Goal: Transaction & Acquisition: Subscribe to service/newsletter

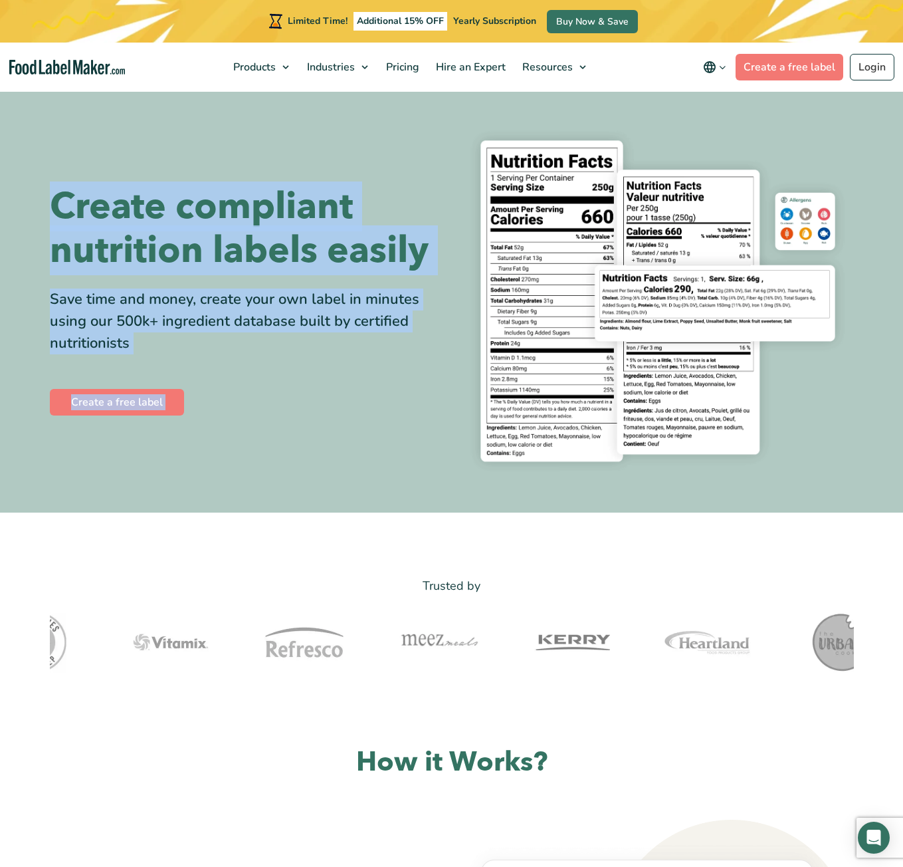
drag, startPoint x: 64, startPoint y: 182, endPoint x: 463, endPoint y: 245, distance: 404.4
click at [463, 245] on section "Create compliant nutrition labels easily Save time and money, create your own l…" at bounding box center [451, 301] width 903 height 423
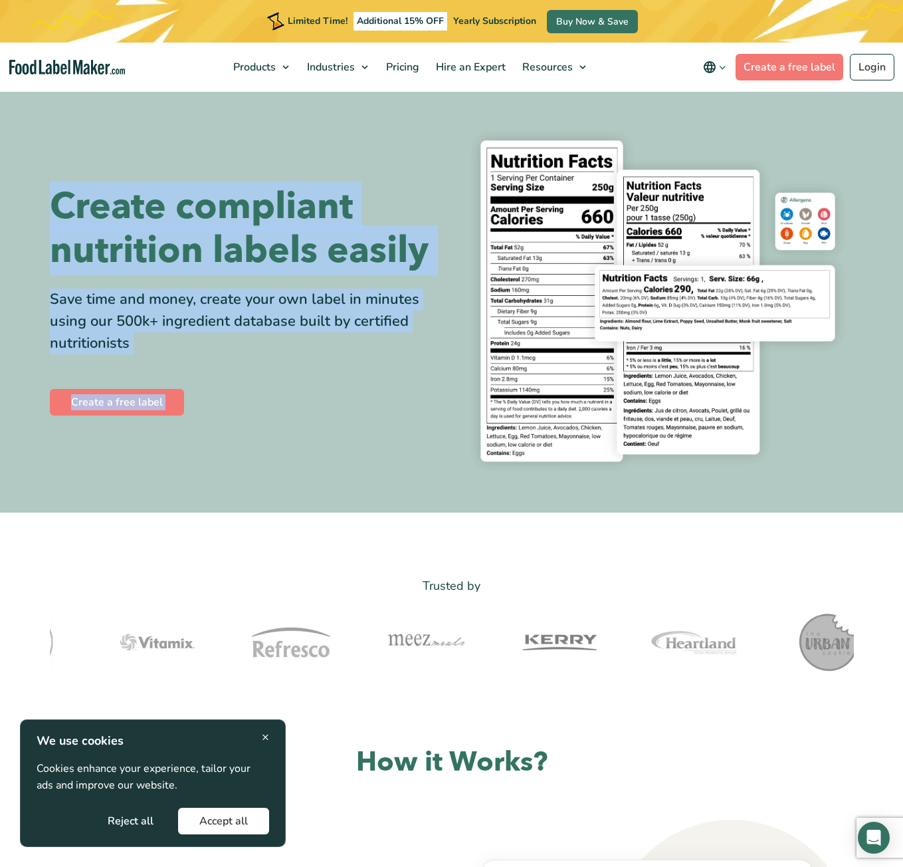
click at [432, 151] on div "Create compliant nutrition labels easily Save time and money, create your own l…" at bounding box center [452, 301] width 804 height 359
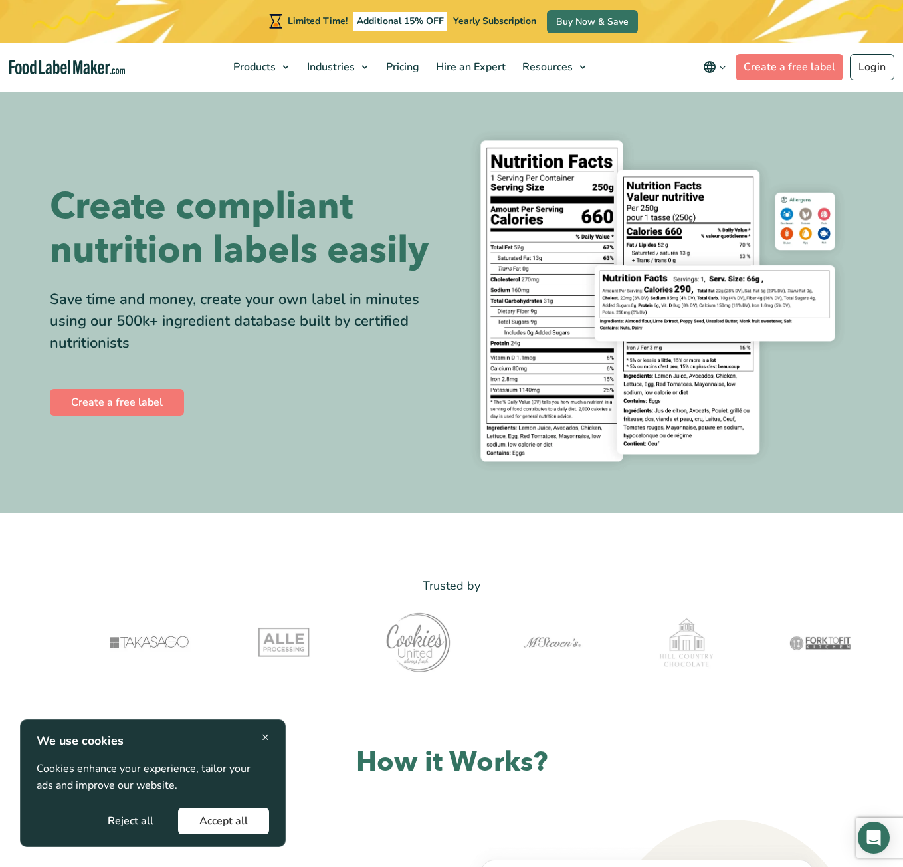
click at [187, 98] on section "Create compliant nutrition labels easily Save time and money, create your own l…" at bounding box center [451, 301] width 903 height 423
drag, startPoint x: 53, startPoint y: 160, endPoint x: 257, endPoint y: 356, distance: 282.1
click at [251, 350] on div "Create compliant nutrition labels easily Save time and money, create your own l…" at bounding box center [452, 301] width 824 height 359
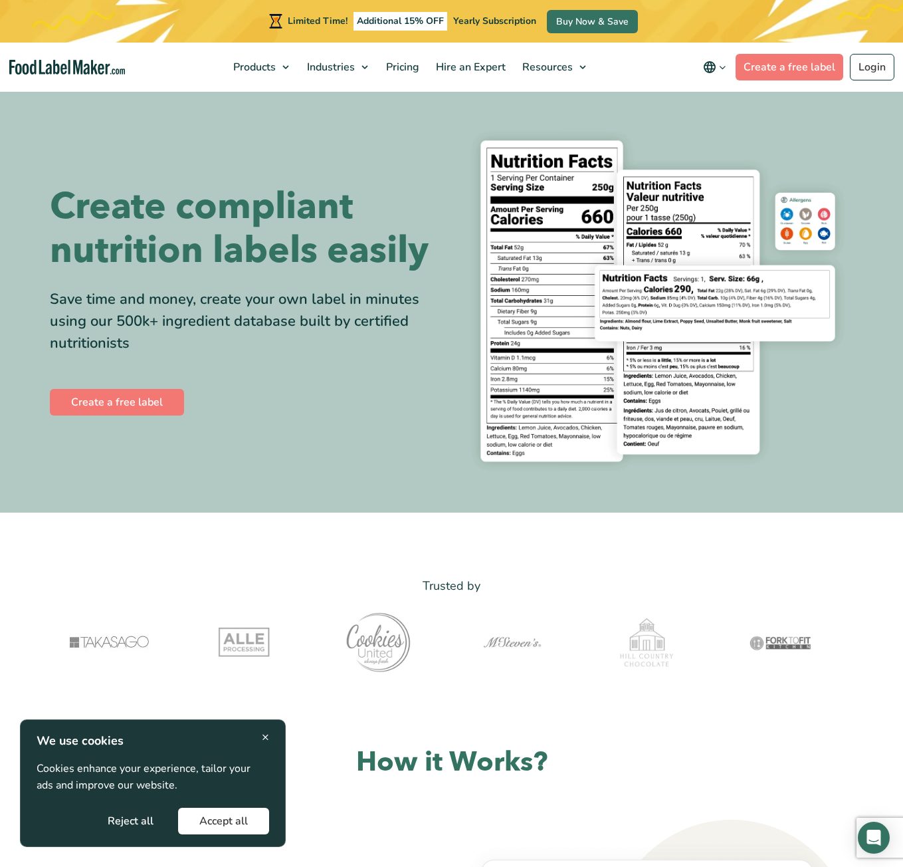
click at [275, 362] on div "Create compliant nutrition labels easily Save time and money, create your own l…" at bounding box center [246, 301] width 392 height 233
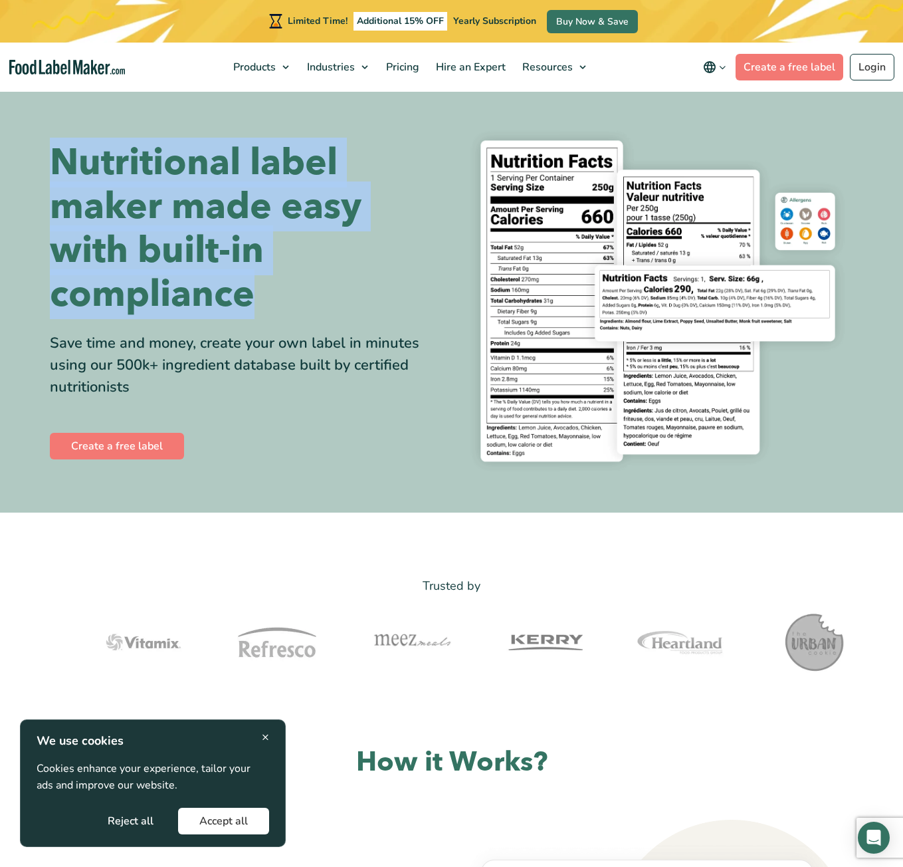
drag, startPoint x: 61, startPoint y: 156, endPoint x: 350, endPoint y: 315, distance: 329.7
click at [336, 312] on h1 "Nutritional label maker made easy with built-in compliance" at bounding box center [246, 228] width 392 height 175
click at [350, 315] on h1 "Nutritional label maker made easy with built-in compliance" at bounding box center [246, 228] width 392 height 175
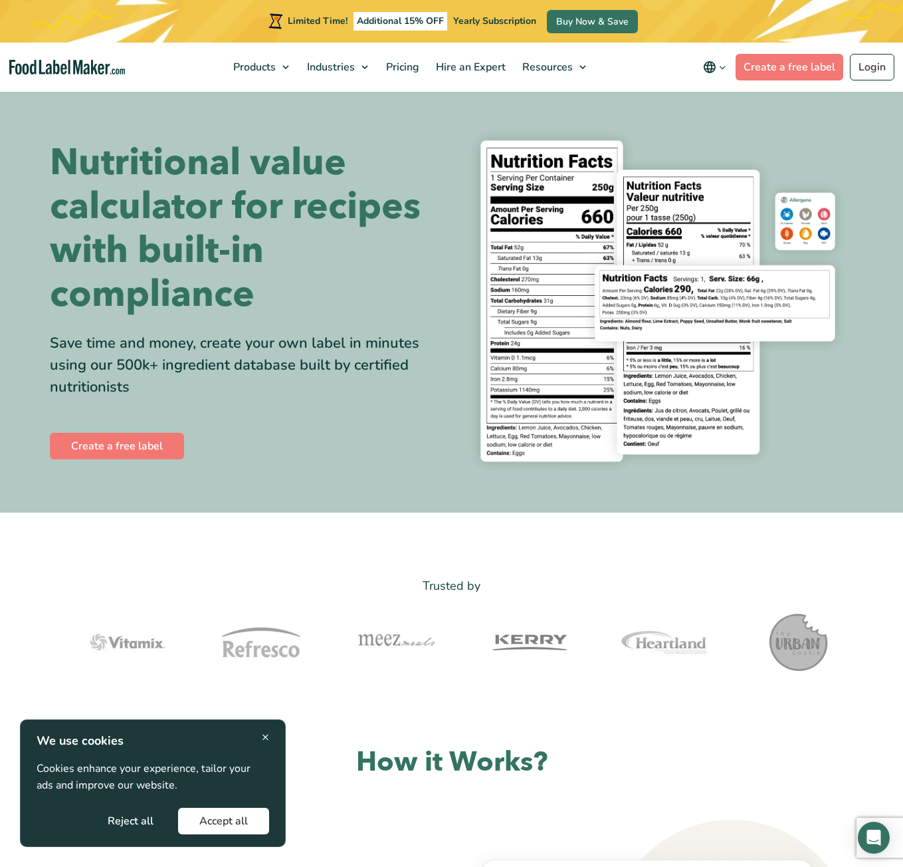
click at [261, 728] on div "× We use cookies Cookies enhance your experience, tailor your ads and improve o…" at bounding box center [153, 783] width 266 height 128
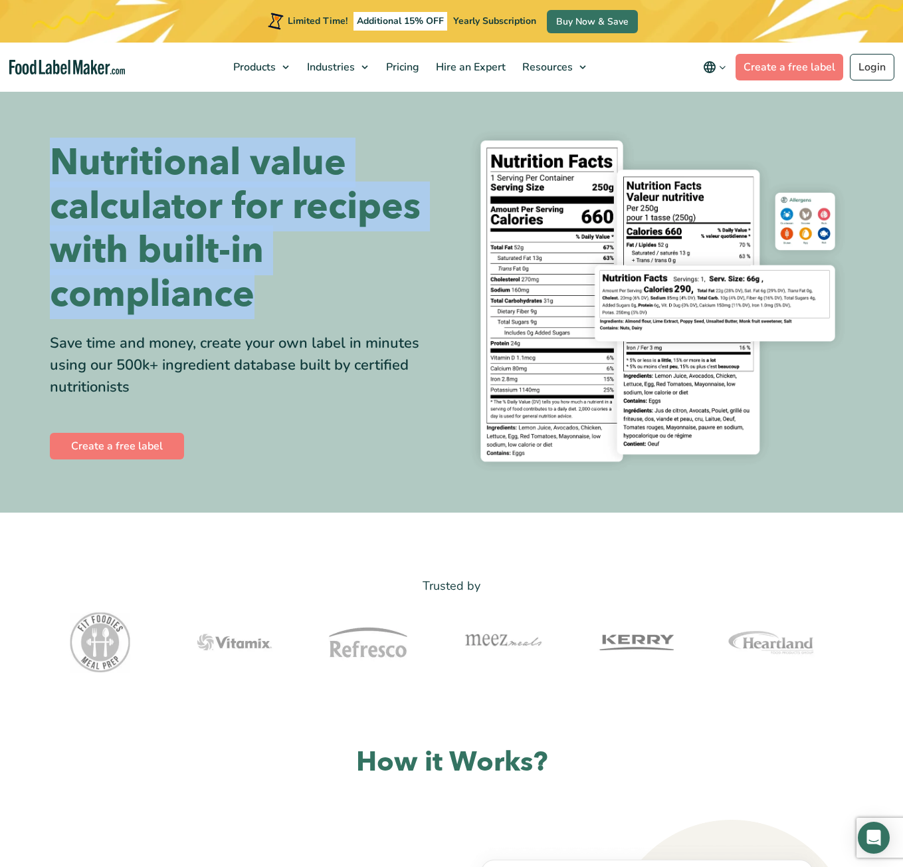
drag, startPoint x: 63, startPoint y: 154, endPoint x: 372, endPoint y: 318, distance: 349.4
click at [356, 312] on div "Nutritional value calculator for recipes with built-in compliance Save time and…" at bounding box center [452, 301] width 824 height 359
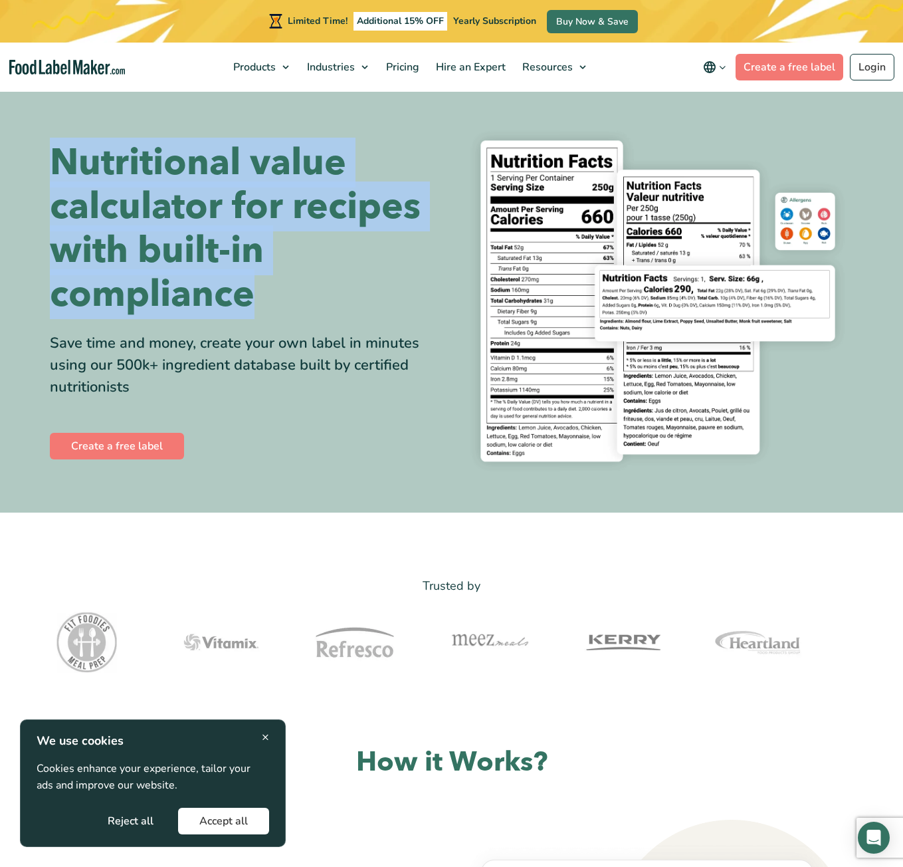
click at [364, 312] on h1 "Nutritional value calculator for recipes with built-in compliance" at bounding box center [246, 228] width 392 height 175
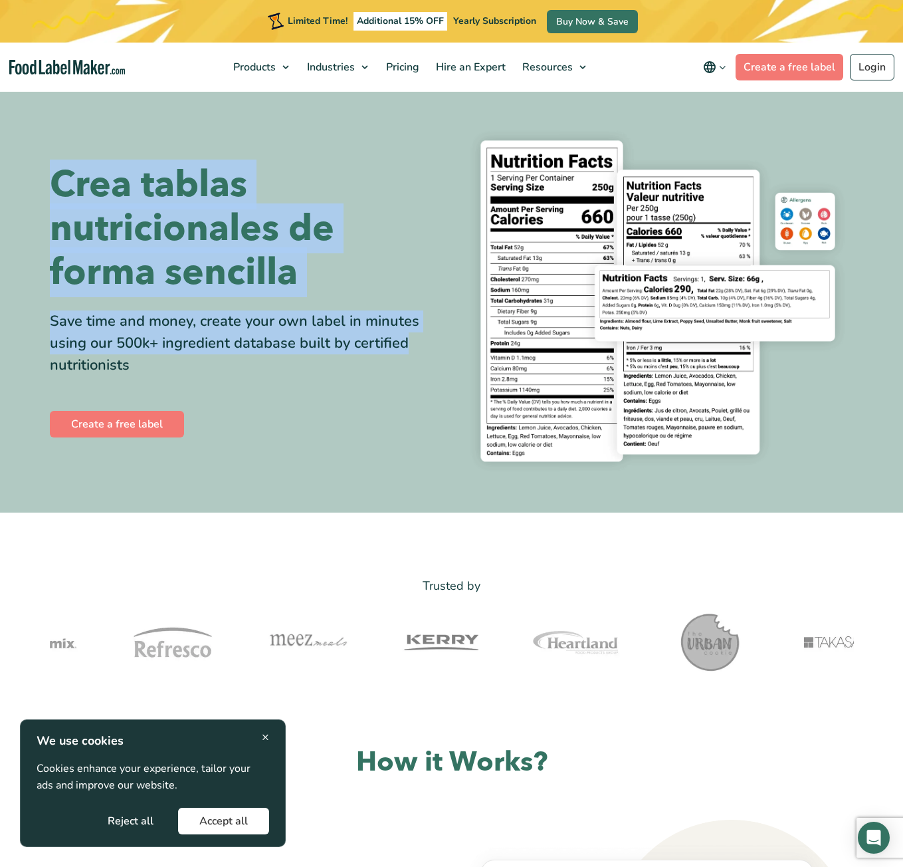
drag, startPoint x: 83, startPoint y: 168, endPoint x: 237, endPoint y: 366, distance: 250.1
click at [248, 338] on div "Crea tablas nutricionales de forma sencilla Save time and money, create your ow…" at bounding box center [452, 301] width 804 height 359
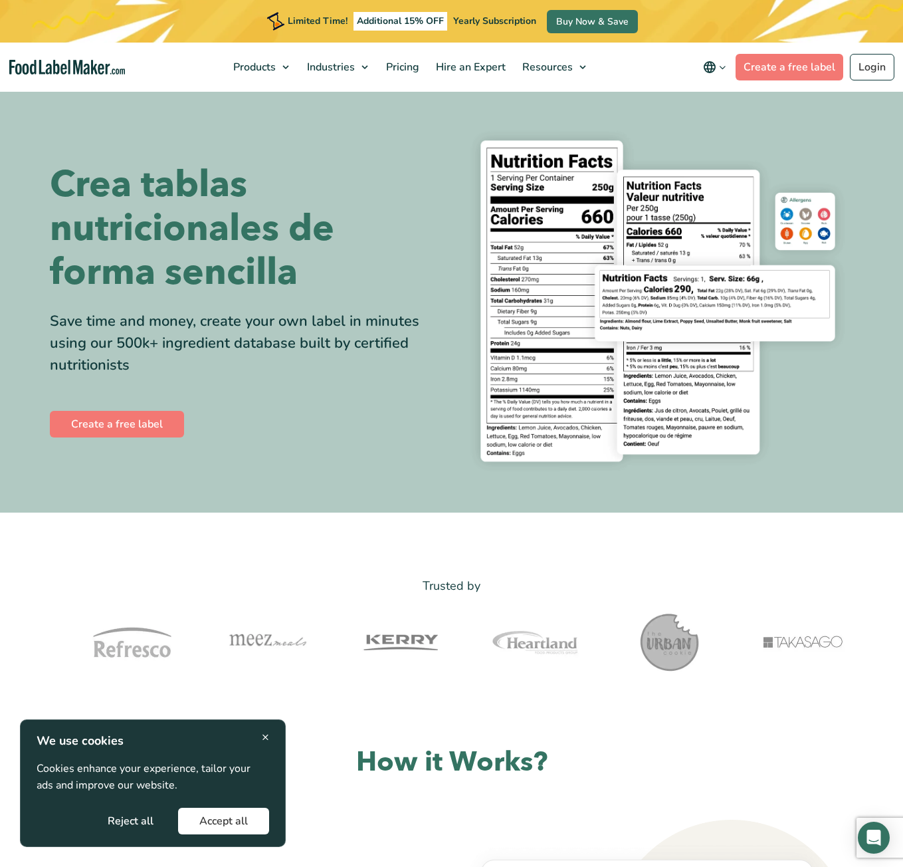
click at [221, 378] on div "Crea tablas nutricionales de forma sencilla Save time and money, create your ow…" at bounding box center [246, 301] width 392 height 277
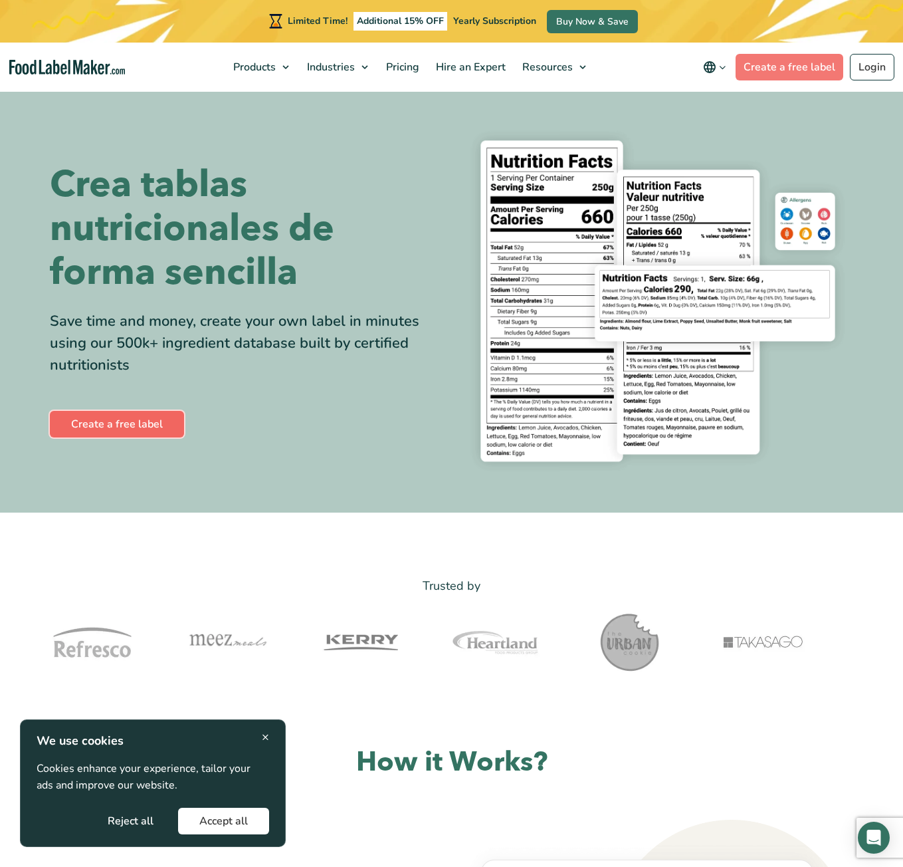
click at [149, 423] on link "Create a free label" at bounding box center [117, 424] width 134 height 27
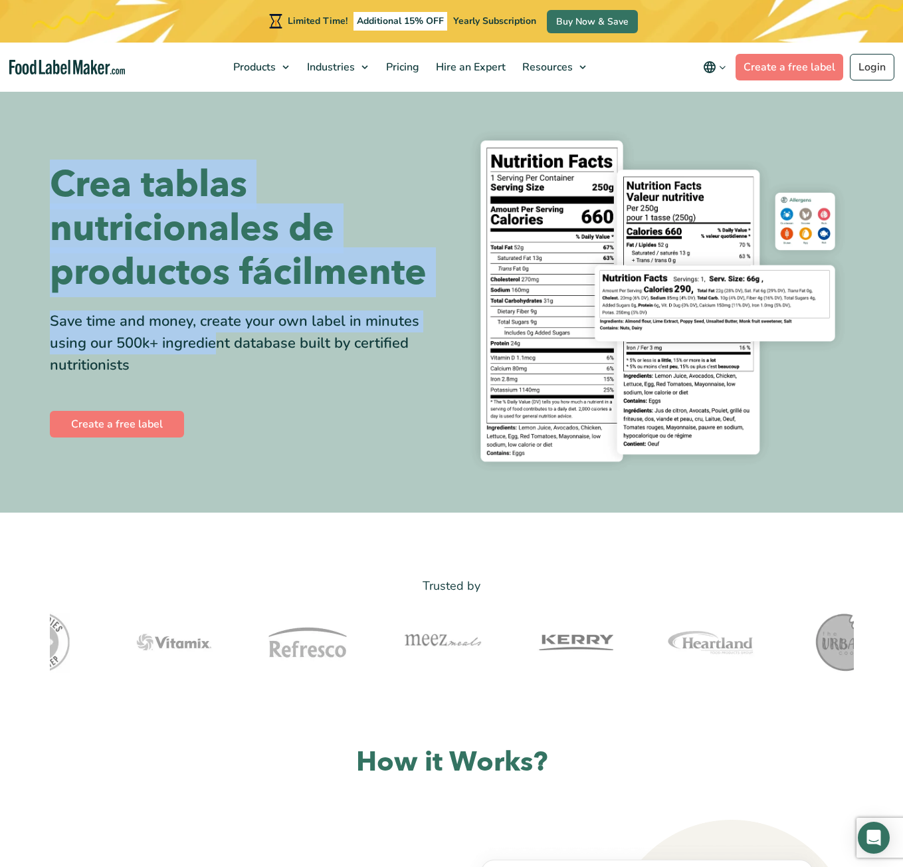
drag, startPoint x: 37, startPoint y: 168, endPoint x: 449, endPoint y: 316, distance: 437.4
click at [443, 314] on section "Crea tablas nutricionales de productos fácilmente Save time and money, create y…" at bounding box center [451, 301] width 903 height 423
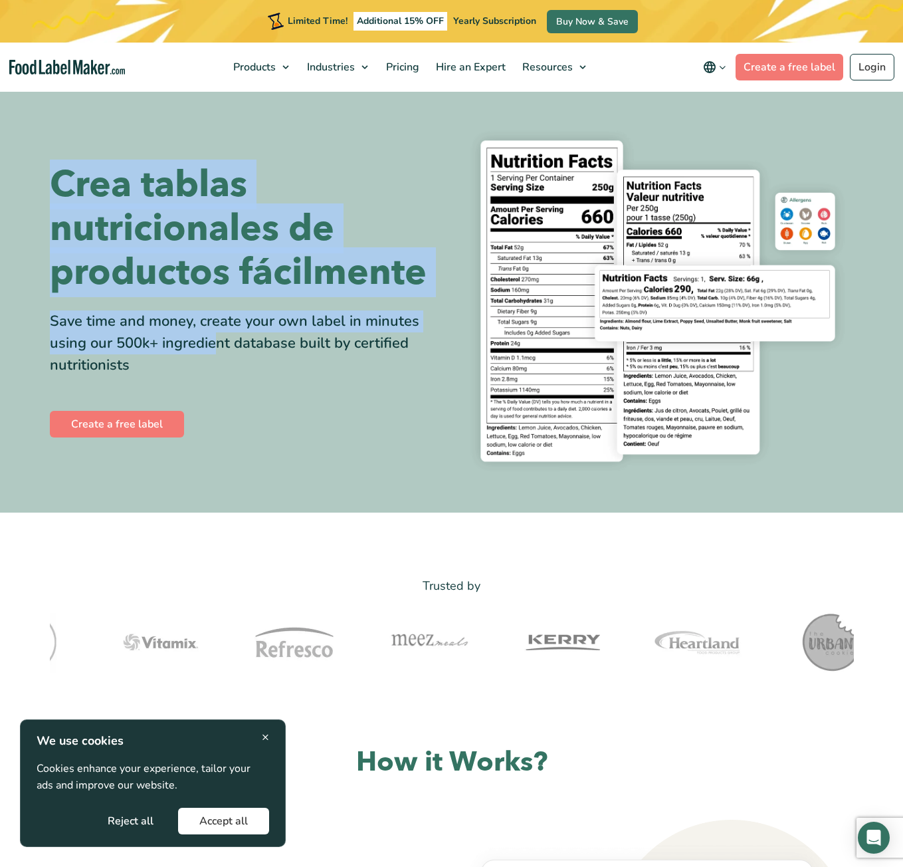
click at [449, 282] on div "Crea tablas nutricionales de productos fácilmente Save time and money, create y…" at bounding box center [452, 301] width 804 height 359
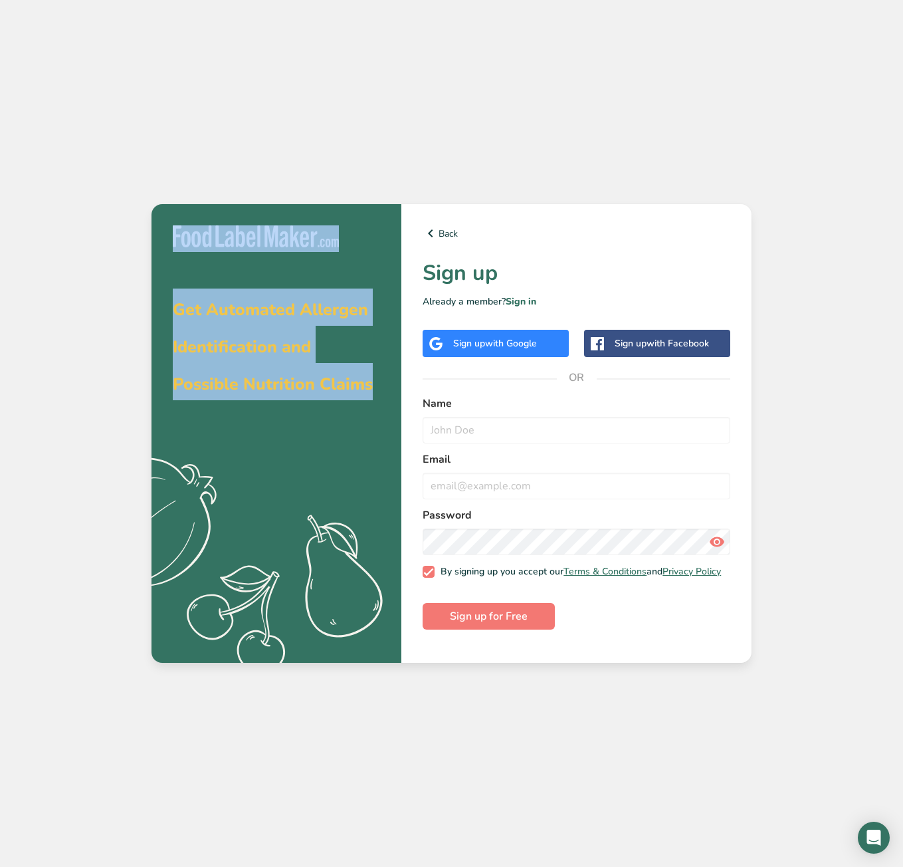
drag, startPoint x: 169, startPoint y: 218, endPoint x: 390, endPoint y: 402, distance: 287.9
click at [398, 411] on div "Get Automated Allergen Identification and Possible Nutrition Claims .a{fill:#f5…" at bounding box center [277, 433] width 250 height 459
click at [289, 263] on div "Get Automated Allergen Identification and Possible Nutrition Claims .a{fill:#f5…" at bounding box center [277, 433] width 250 height 459
drag, startPoint x: 390, startPoint y: 387, endPoint x: 165, endPoint y: 233, distance: 272.1
click at [165, 240] on div "Get Automated Allergen Identification and Possible Nutrition Claims .a{fill:#f5…" at bounding box center [277, 433] width 250 height 459
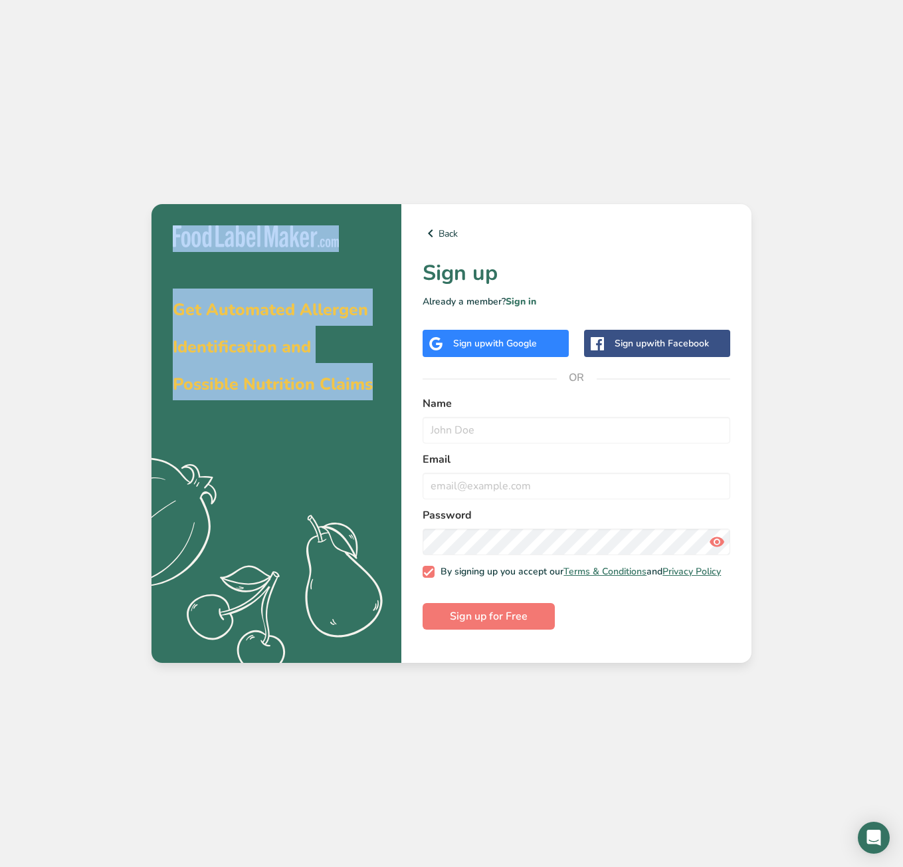
click at [168, 230] on div "Get Automated Allergen Identification and Possible Nutrition Claims .a{fill:#f5…" at bounding box center [277, 433] width 250 height 459
